Goal: Connect with others: Connect with others

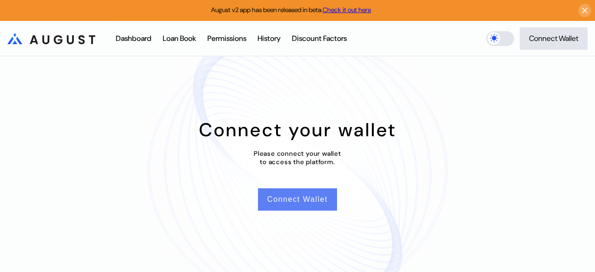
click at [297, 199] on button "Connect Wallet" at bounding box center [297, 199] width 79 height 22
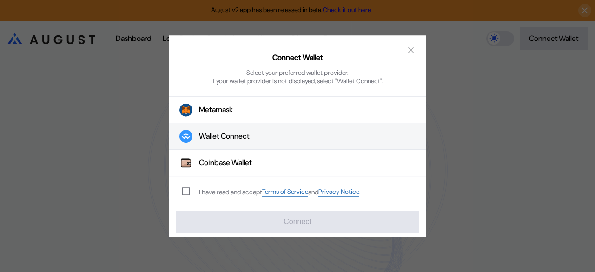
click at [250, 138] on div "Wallet Connect" at bounding box center [224, 137] width 51 height 10
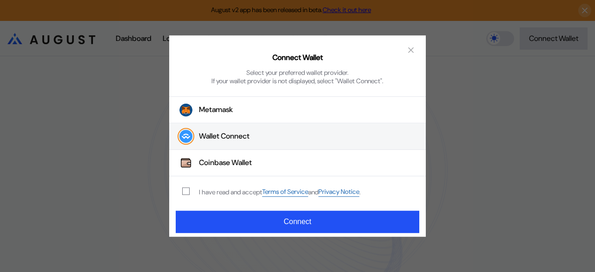
drag, startPoint x: 184, startPoint y: 190, endPoint x: 194, endPoint y: 197, distance: 13.0
click at [183, 190] on span "modal" at bounding box center [186, 191] width 7 height 7
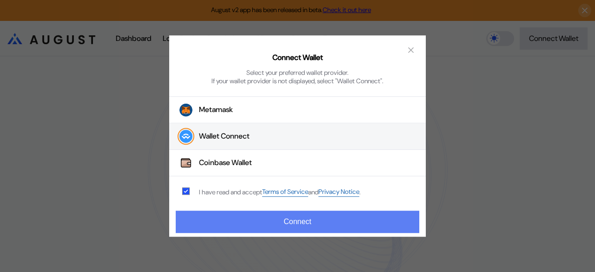
click at [228, 218] on button "Connect" at bounding box center [298, 222] width 244 height 22
